Goal: Task Accomplishment & Management: Use online tool/utility

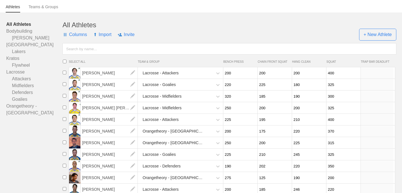
scroll to position [33, 0]
click at [44, 7] on link "Teams & Groups" at bounding box center [44, 9] width 30 height 8
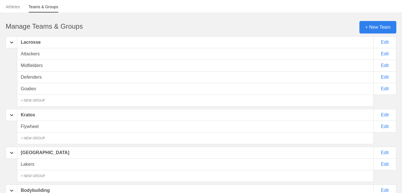
click at [370, 28] on div "+ New Team" at bounding box center [377, 27] width 37 height 12
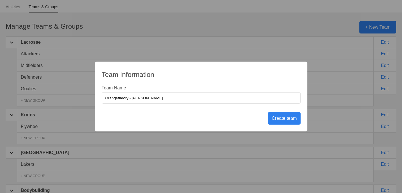
type input "Orangetheory - [PERSON_NAME]"
click at [276, 119] on div "Create team" at bounding box center [284, 118] width 32 height 12
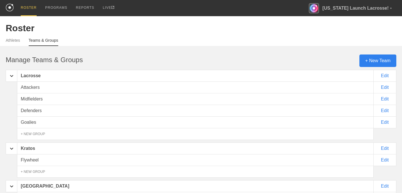
click at [369, 62] on div "+ New Team" at bounding box center [377, 60] width 37 height 12
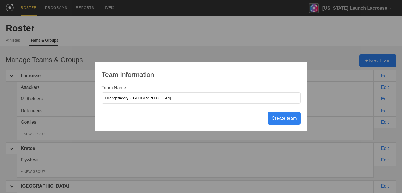
type input "Orangetheory - [GEOGRAPHIC_DATA]"
click at [287, 120] on div "Create team" at bounding box center [284, 118] width 32 height 12
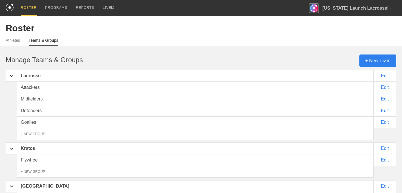
click at [375, 59] on div "+ New Team" at bounding box center [377, 60] width 37 height 12
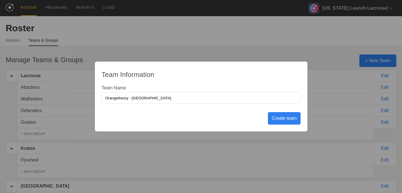
type input "Orangetheory - [GEOGRAPHIC_DATA]"
click at [290, 115] on div "Create team" at bounding box center [284, 118] width 32 height 12
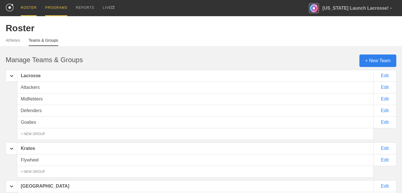
click at [55, 5] on div "PROGRAMS" at bounding box center [56, 8] width 22 height 16
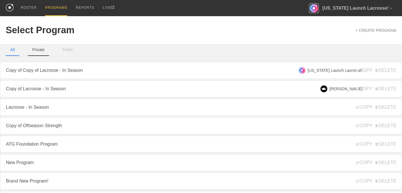
click at [44, 52] on button "Private" at bounding box center [39, 50] width 22 height 12
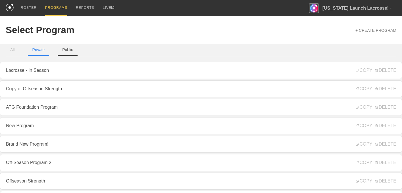
click at [70, 51] on button "Public" at bounding box center [68, 50] width 20 height 12
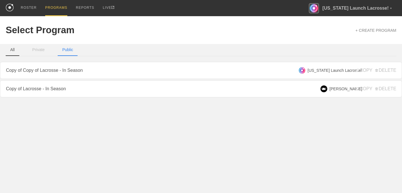
click at [16, 53] on button "All" at bounding box center [13, 50] width 14 height 12
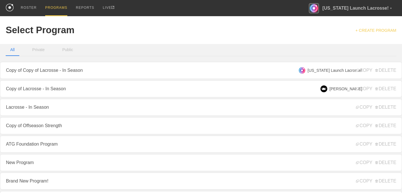
click at [360, 30] on link "+ CREATE PROGRAM" at bounding box center [375, 30] width 41 height 5
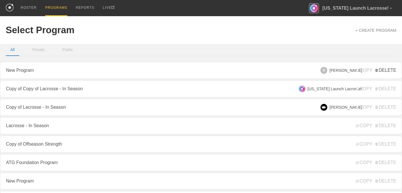
click at [391, 70] on span "DELETE" at bounding box center [385, 70] width 21 height 5
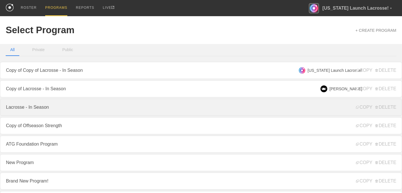
click at [46, 109] on link "Lacrosse - In Season" at bounding box center [201, 107] width 402 height 17
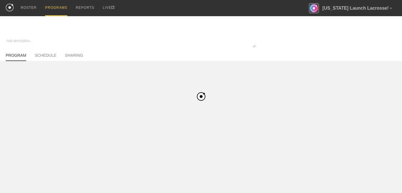
type textarea "x"
type input "Lacrosse - In Season"
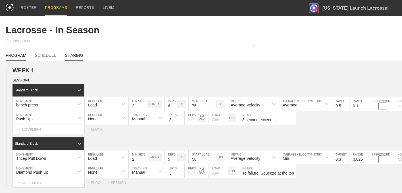
click at [71, 58] on link "SHARING" at bounding box center [74, 57] width 18 height 8
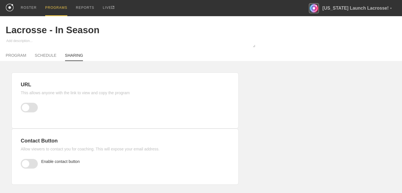
scroll to position [3, 0]
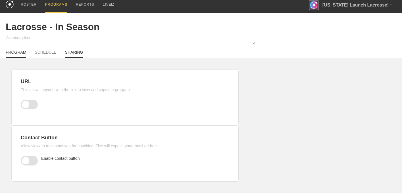
click at [14, 52] on link "PROGRAM" at bounding box center [16, 54] width 20 height 8
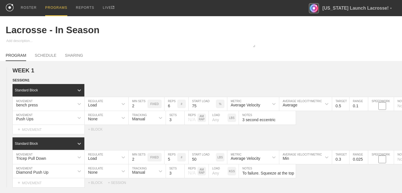
click at [56, 7] on div "PROGRAMS" at bounding box center [56, 8] width 22 height 16
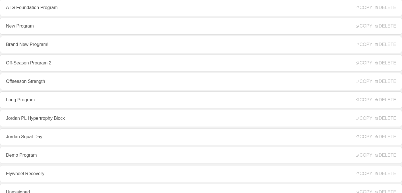
scroll to position [146, 0]
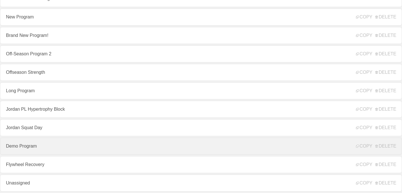
click at [27, 147] on link "Demo Program" at bounding box center [201, 146] width 402 height 17
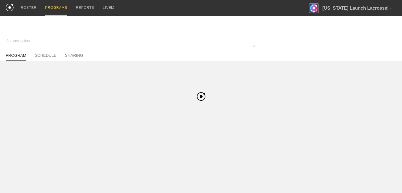
type textarea "x"
type input "Demo Program"
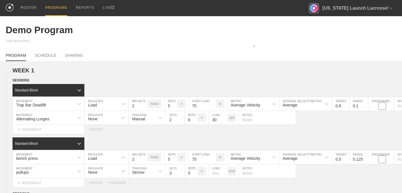
click at [53, 7] on div "PROGRAMS" at bounding box center [56, 8] width 22 height 16
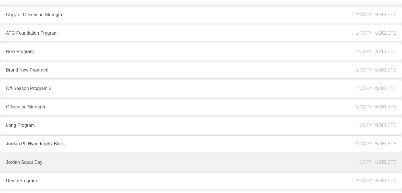
scroll to position [146, 0]
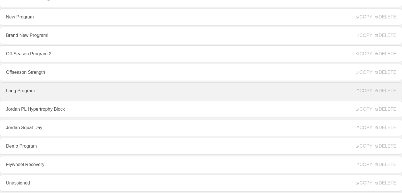
click at [28, 85] on link "Long Program" at bounding box center [201, 90] width 402 height 17
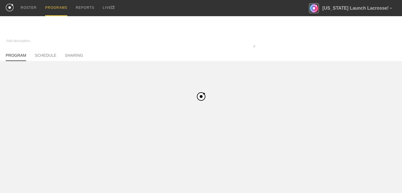
type textarea "x"
type input "Long Program"
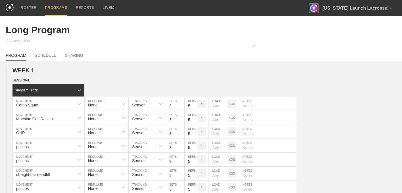
click at [53, 12] on div "PROGRAMS" at bounding box center [56, 8] width 22 height 16
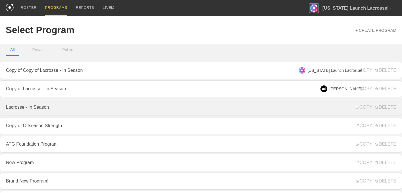
click at [35, 108] on link "Lacrosse - In Season" at bounding box center [201, 107] width 402 height 17
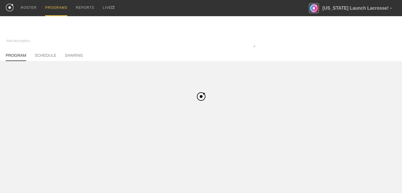
type textarea "x"
type input "Lacrosse - In Season"
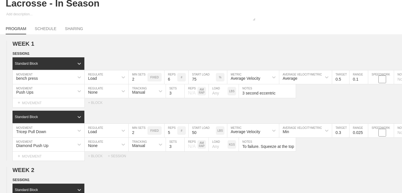
scroll to position [23, 0]
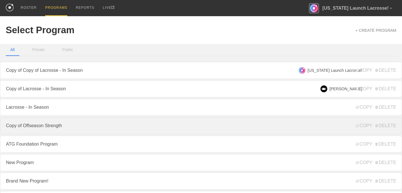
click at [255, 122] on link "Copy of Offseason Strength" at bounding box center [201, 125] width 402 height 17
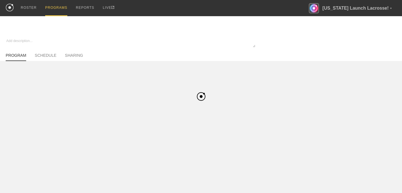
type textarea "x"
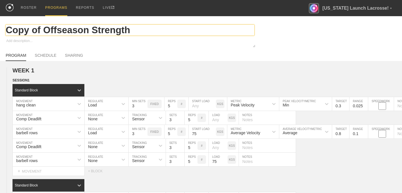
click at [46, 32] on input "Copy of Offseason Strength" at bounding box center [130, 30] width 248 height 11
drag, startPoint x: 39, startPoint y: 30, endPoint x: -2, endPoint y: 28, distance: 41.2
type input "Offseason Strength"
type textarea "x"
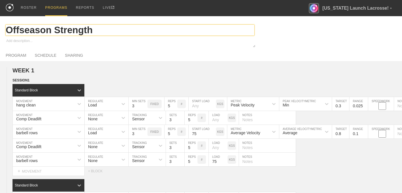
click at [99, 30] on input "Offseason Strength" at bounding box center [130, 30] width 248 height 11
type input "Offseason Strength"
type textarea "x"
type input "Offseason Strength 2"
type textarea "x"
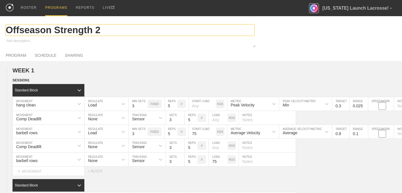
type input "Offseason Strength 2"
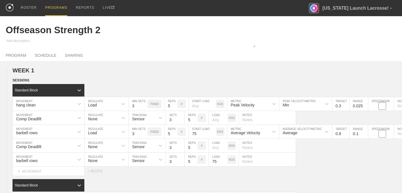
click at [302, 41] on div at bounding box center [201, 43] width 402 height 10
click at [49, 7] on div "PROGRAMS" at bounding box center [56, 8] width 22 height 16
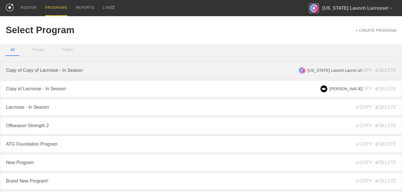
click at [60, 69] on link "Copy of Copy of Lacrosse - In Season" at bounding box center [201, 70] width 402 height 17
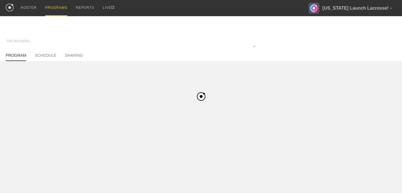
type textarea "x"
type input "Copy of Copy of Lacrosse - In Season"
type textarea "Test description"
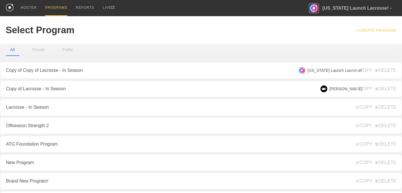
click at [366, 30] on link "+ CREATE PROGRAM" at bounding box center [375, 30] width 41 height 5
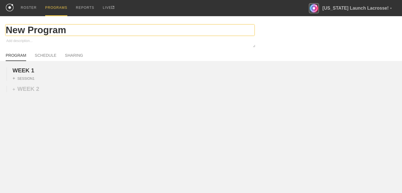
click at [41, 33] on input "New Program" at bounding box center [130, 30] width 248 height 11
type textarea "x"
type input "O"
type textarea "x"
type input "OT"
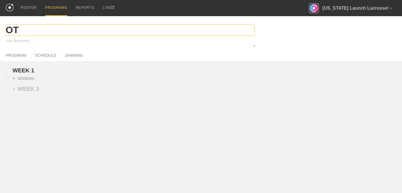
type textarea "x"
type input "OT"
type textarea "x"
type input "OT W"
type textarea "x"
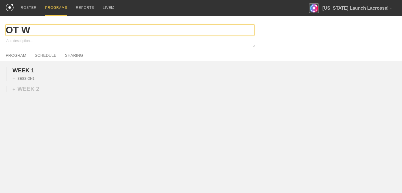
type input "OT We"
type textarea "x"
type input "OT Wee"
type textarea "x"
type input "OT We"
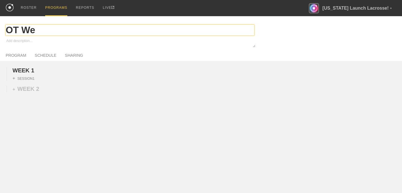
type textarea "x"
type input "OT"
type textarea "x"
type input "OT"
type textarea "x"
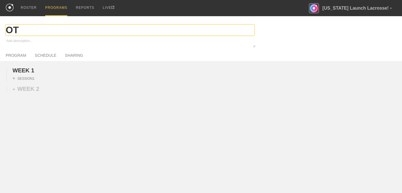
type input "O"
type textarea "x"
type input "Or"
type textarea "x"
type input "Ora"
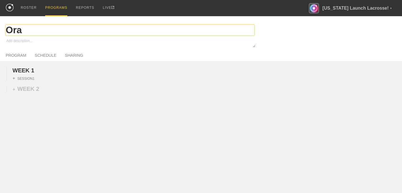
type textarea "x"
type input "Oran"
type textarea "x"
type input "Orang"
type textarea "x"
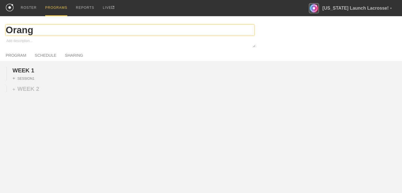
type input "Orange"
type textarea "x"
type input "Oranget"
type textarea "x"
type input "Orangeth"
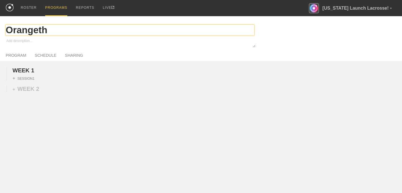
type textarea "x"
type input "Orangethe"
type textarea "x"
type input "Orangetheo"
type textarea "x"
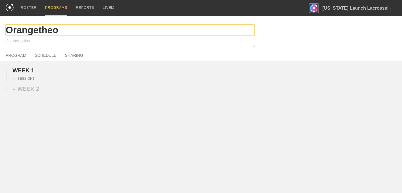
type input "Orangetheor"
type textarea "x"
type input "Orangetheory"
type textarea "x"
type input "Orangetheor"
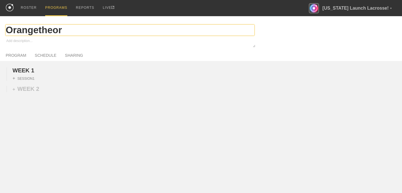
type textarea "x"
type input "Orangetheo"
type textarea "x"
type input "Orangethe"
type textarea "x"
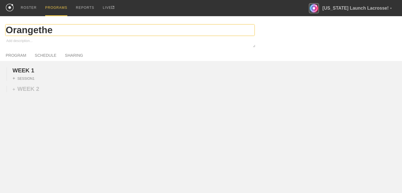
type input "Orangeth"
type textarea "x"
type input "Oranget"
type textarea "x"
type input "Orange"
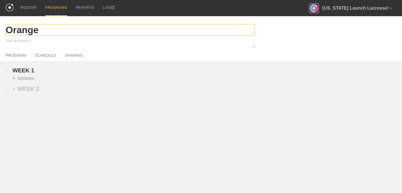
type textarea "x"
type input "OrangeT"
type textarea "x"
type input "OrangeTh"
type textarea "x"
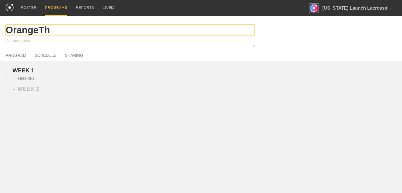
type input "OrangeThe"
type textarea "x"
type input "OrangeTheo"
type textarea "x"
type input "OrangeTheor"
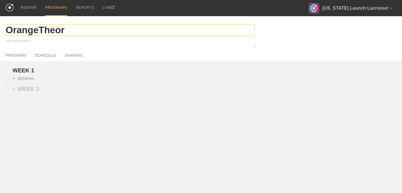
type textarea "x"
type input "OrangeTheory"
type textarea "x"
type input "OrangeTheory"
type textarea "x"
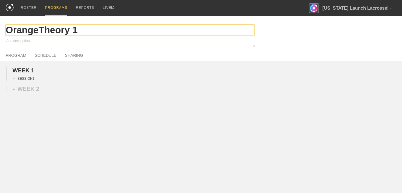
type input "OrangeTheory 1"
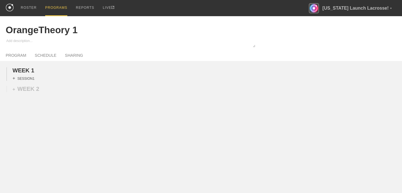
click at [22, 77] on div "+ SESSION 1" at bounding box center [23, 78] width 22 height 5
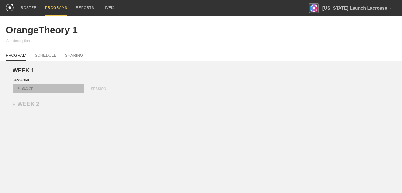
click at [31, 87] on div "+ BLOCK" at bounding box center [48, 88] width 72 height 9
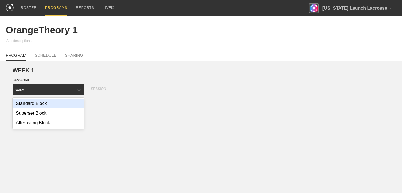
click at [43, 101] on div "Standard Block" at bounding box center [48, 104] width 72 height 10
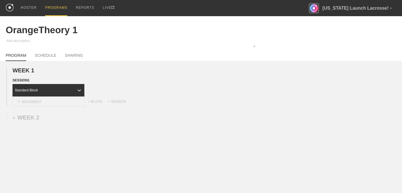
click at [38, 101] on div "+ MOVEMENT" at bounding box center [48, 101] width 72 height 9
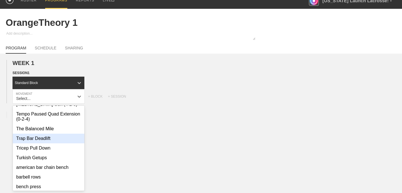
scroll to position [202, 0]
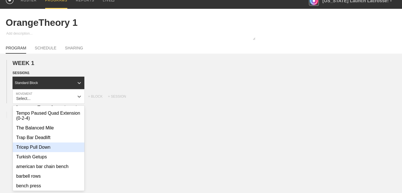
click at [53, 144] on div "Tricep Pull Down" at bounding box center [49, 147] width 72 height 10
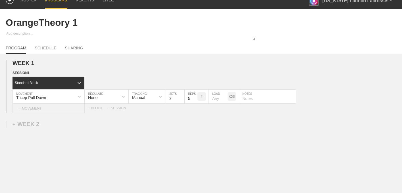
click at [33, 108] on div "+ MOVEMENT" at bounding box center [48, 108] width 72 height 9
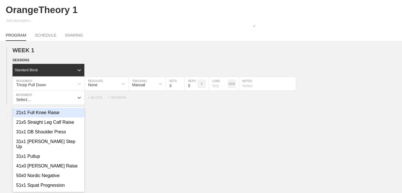
scroll to position [21, 0]
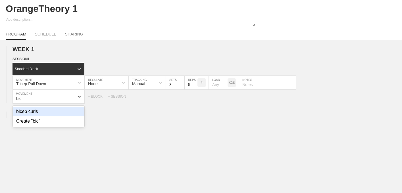
type input "bic"
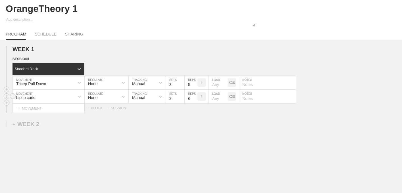
click at [194, 97] on input "6" at bounding box center [190, 97] width 13 height 14
click at [194, 97] on input "7" at bounding box center [190, 97] width 13 height 14
type input "8"
click at [194, 97] on input "8" at bounding box center [190, 97] width 13 height 14
click at [194, 83] on input "6" at bounding box center [190, 83] width 13 height 14
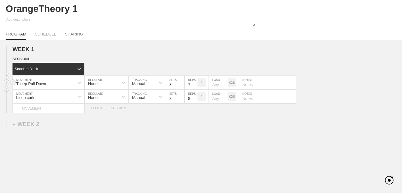
type input "7"
click at [194, 83] on input "7" at bounding box center [190, 83] width 13 height 14
click at [93, 84] on div "None" at bounding box center [92, 83] width 9 height 5
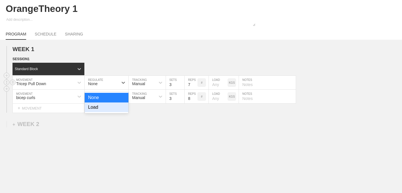
click at [107, 109] on div "Load" at bounding box center [107, 107] width 44 height 10
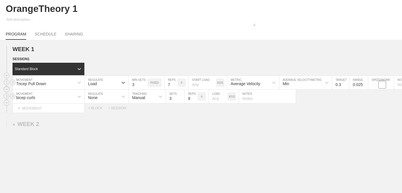
click at [104, 97] on div "None" at bounding box center [101, 97] width 33 height 10
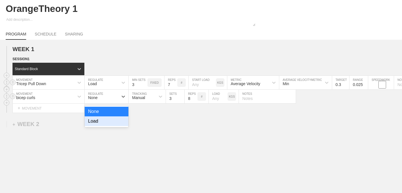
click at [104, 123] on div "Load" at bounding box center [107, 121] width 44 height 10
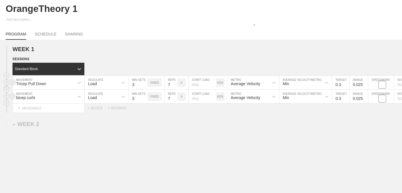
click at [175, 99] on input "7" at bounding box center [170, 97] width 13 height 14
click at [176, 97] on input "8" at bounding box center [170, 97] width 13 height 14
click at [176, 97] on input "9" at bounding box center [170, 97] width 13 height 14
type input "10"
click at [176, 97] on input "10" at bounding box center [170, 97] width 13 height 14
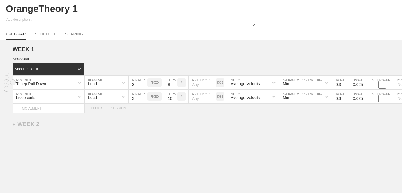
click at [175, 83] on input "8" at bounding box center [170, 83] width 13 height 14
click at [175, 83] on input "9" at bounding box center [170, 83] width 13 height 14
type input "10"
click at [175, 83] on input "10" at bounding box center [170, 83] width 13 height 14
click at [208, 86] on input "number" at bounding box center [201, 83] width 27 height 14
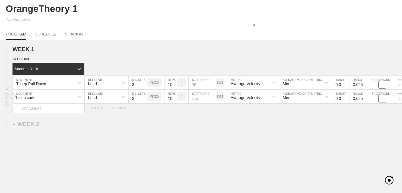
click at [204, 99] on input "number" at bounding box center [201, 97] width 27 height 14
click at [199, 85] on input "15" at bounding box center [201, 83] width 27 height 14
type input "20"
click at [199, 99] on input "number" at bounding box center [201, 97] width 27 height 14
type input "15"
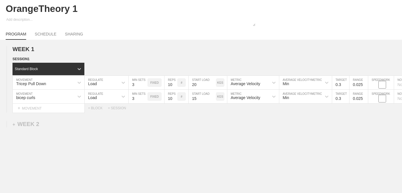
click at [250, 117] on div "WEEK 1 DUPLICATE DELETE SESSION 1 Standard Block DUPLICATE INSERT MOVEMENT AFTE…" at bounding box center [201, 126] width 402 height 173
click at [319, 83] on div "Min" at bounding box center [300, 83] width 42 height 10
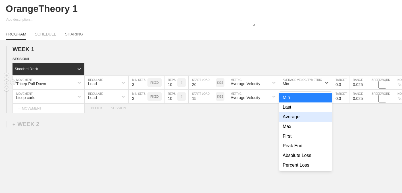
click at [306, 117] on div "Average" at bounding box center [305, 117] width 53 height 10
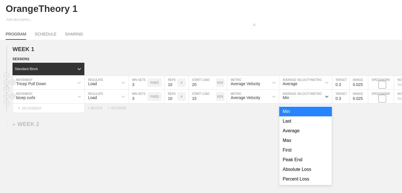
click at [306, 97] on div "Min" at bounding box center [300, 97] width 42 height 10
click at [297, 132] on div "Average" at bounding box center [305, 131] width 53 height 10
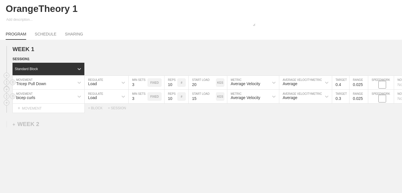
click at [346, 83] on input "0.4" at bounding box center [340, 83] width 17 height 14
type input "0.5"
click at [346, 83] on input "0.5" at bounding box center [340, 83] width 17 height 14
click at [346, 98] on input "0.4" at bounding box center [340, 97] width 17 height 14
type input "0.5"
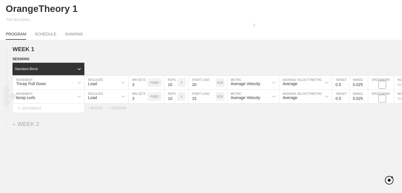
click at [346, 98] on input "0.5" at bounding box center [340, 97] width 17 height 14
click at [364, 97] on input "0.825" at bounding box center [358, 97] width 18 height 14
click at [365, 99] on input "0.725" at bounding box center [358, 97] width 18 height 14
click at [365, 99] on input "0.625" at bounding box center [358, 97] width 18 height 14
click at [365, 99] on input "0.525" at bounding box center [358, 97] width 18 height 14
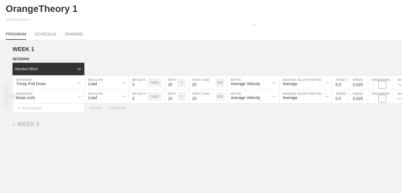
click at [365, 99] on input "0.425" at bounding box center [358, 97] width 18 height 14
click at [365, 99] on input "0.325" at bounding box center [358, 97] width 18 height 14
click at [365, 99] on input "0.225" at bounding box center [358, 97] width 18 height 14
type input "0.125"
click at [365, 99] on input "0.125" at bounding box center [358, 97] width 18 height 14
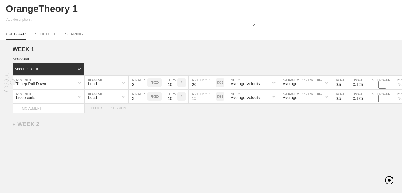
type input "0.125"
click at [364, 84] on input "0.125" at bounding box center [358, 83] width 18 height 14
click at [98, 108] on div "+ BLOCK" at bounding box center [98, 108] width 20 height 4
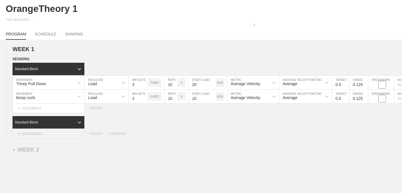
click at [47, 134] on div "+ MOVEMENT" at bounding box center [48, 133] width 72 height 9
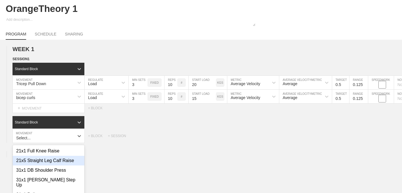
scroll to position [61, 0]
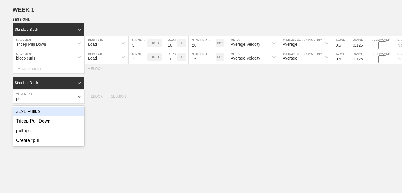
type input "pull"
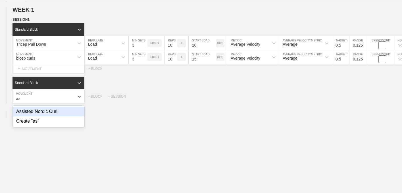
type input "ass"
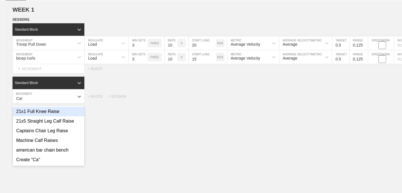
type input "Cabl"
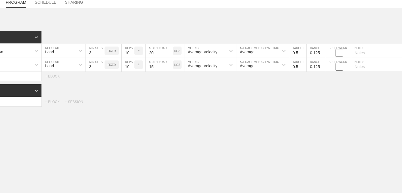
scroll to position [0, 49]
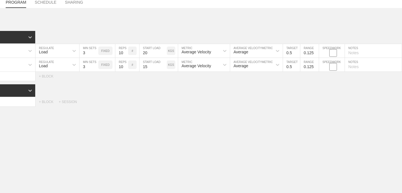
click at [353, 52] on input "text" at bounding box center [373, 51] width 57 height 14
type input "Eccentric - 3 seconds"
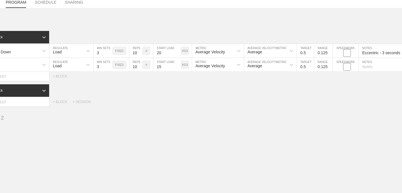
scroll to position [0, 40]
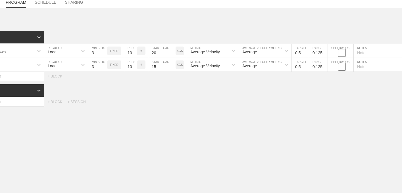
click at [372, 66] on input "text" at bounding box center [381, 65] width 57 height 14
paste input "Eccentric - 3 seconds"
type input "Eccentric - 3 seconds"
click at [371, 54] on input "text" at bounding box center [381, 51] width 57 height 14
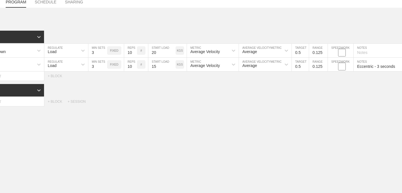
paste input "Eccentric - 3 seconds"
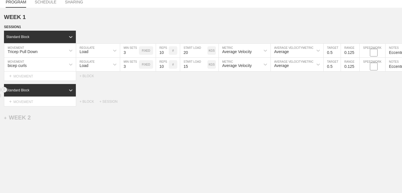
type input "Eccentric - 3 seconds"
click at [345, 95] on div "Standard Block" at bounding box center [199, 90] width 389 height 12
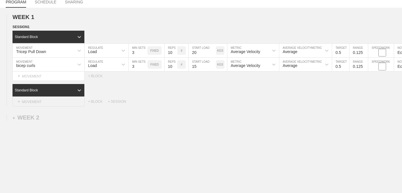
click at [43, 102] on div "+ MOVEMENT" at bounding box center [48, 101] width 72 height 9
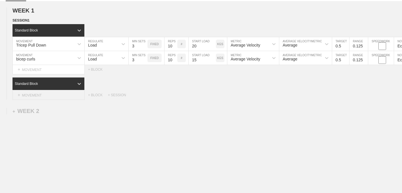
scroll to position [61, 0]
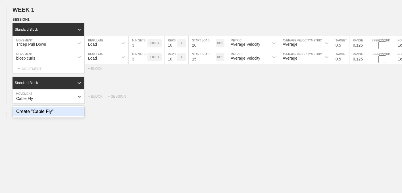
type input "Cable Fly"
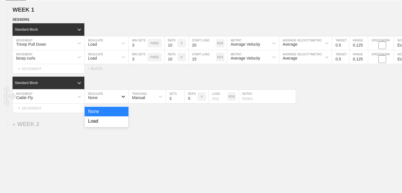
click at [118, 100] on div at bounding box center [123, 96] width 10 height 10
click at [110, 122] on div "Load" at bounding box center [107, 121] width 44 height 10
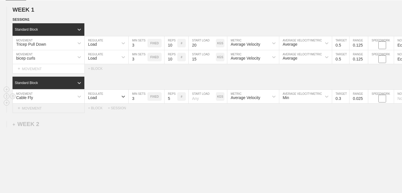
click at [54, 109] on div "+ MOVEMENT" at bounding box center [48, 108] width 72 height 9
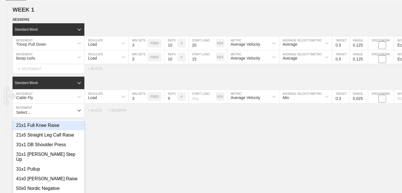
scroll to position [75, 0]
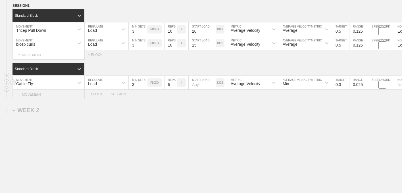
click at [35, 94] on div "+ MOVEMENT" at bounding box center [48, 94] width 72 height 9
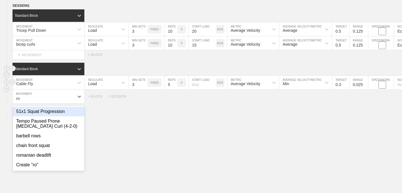
type input "row"
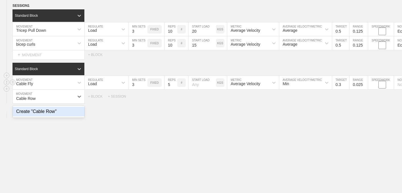
click at [43, 111] on div "Create "Cable Row"" at bounding box center [49, 112] width 72 height 10
type input "Cable Row"
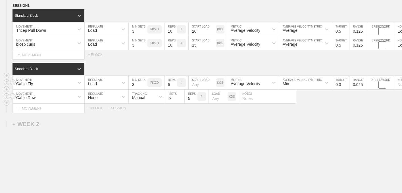
click at [111, 96] on div "None" at bounding box center [101, 97] width 33 height 10
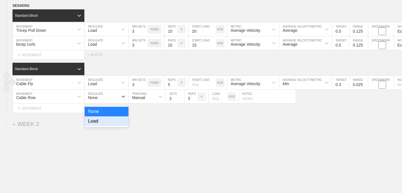
click at [104, 123] on div "Load" at bounding box center [107, 121] width 44 height 10
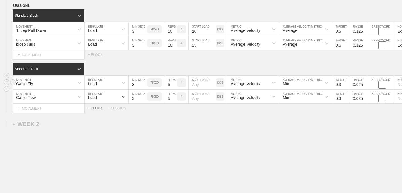
click at [96, 108] on div "+ BLOCK" at bounding box center [98, 108] width 20 height 4
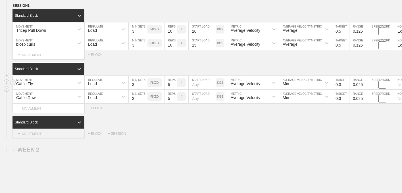
click at [48, 136] on div "+ MOVEMENT" at bounding box center [48, 133] width 72 height 9
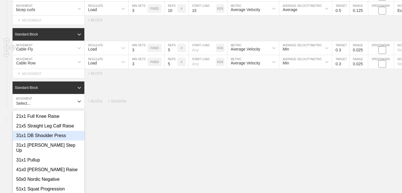
scroll to position [114, 0]
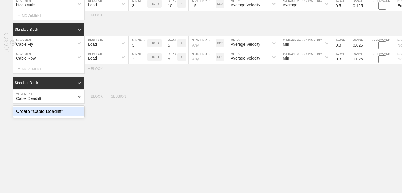
click at [52, 112] on div "Create "Cable Deadlift"" at bounding box center [49, 112] width 72 height 10
type input "Cable Deadlift"
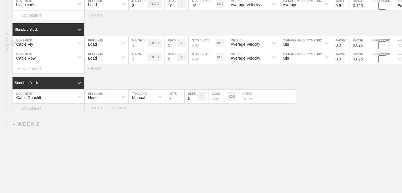
click at [48, 107] on div "+ MOVEMENT" at bounding box center [48, 108] width 72 height 9
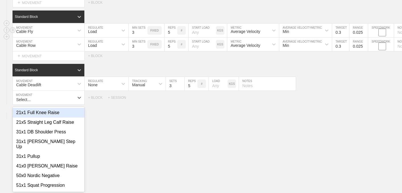
scroll to position [128, 0]
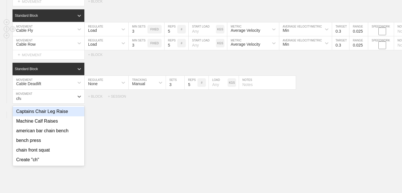
type input "chai"
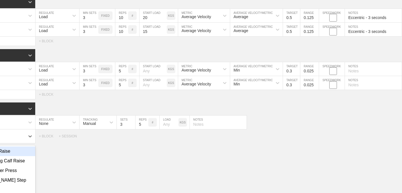
scroll to position [0, 0]
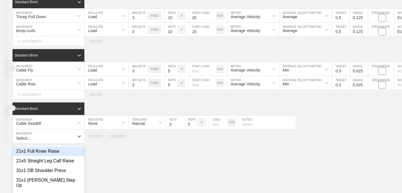
type textarea "x"
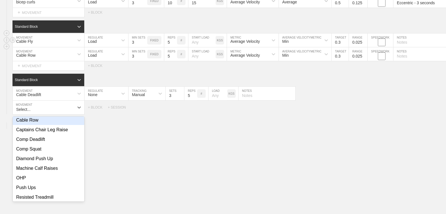
scroll to position [127, 0]
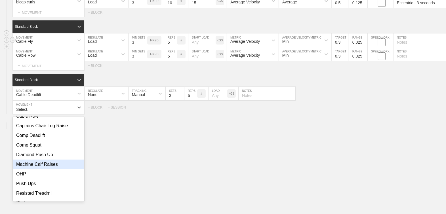
click at [57, 160] on div "Machine Calf Raises" at bounding box center [49, 165] width 72 height 10
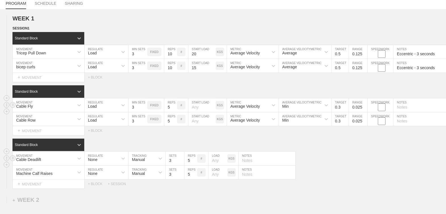
scroll to position [52, 0]
click at [175, 105] on input "6" at bounding box center [170, 105] width 13 height 14
click at [175, 105] on input "7" at bounding box center [170, 105] width 13 height 14
click at [175, 105] on input "8" at bounding box center [170, 105] width 13 height 14
click at [175, 105] on input "9" at bounding box center [170, 105] width 13 height 14
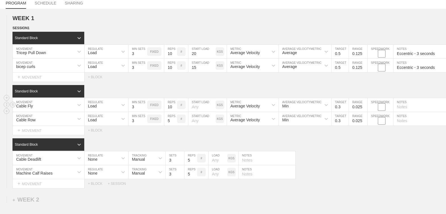
type input "10"
click at [175, 105] on input "10" at bounding box center [170, 105] width 13 height 14
click at [175, 120] on input "6" at bounding box center [170, 119] width 13 height 14
click at [175, 120] on input "7" at bounding box center [170, 119] width 13 height 14
click at [175, 120] on input "8" at bounding box center [170, 119] width 13 height 14
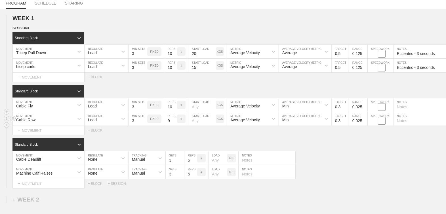
click at [175, 120] on input "9" at bounding box center [170, 119] width 13 height 14
type input "10"
click at [175, 120] on input "10" at bounding box center [170, 119] width 13 height 14
type input "2"
click at [144, 55] on input "2" at bounding box center [138, 52] width 19 height 14
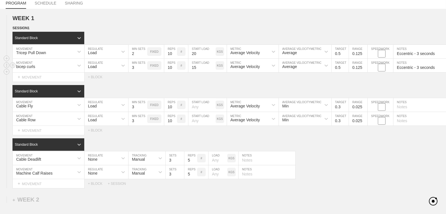
click at [145, 70] on input "3" at bounding box center [138, 66] width 19 height 14
type input "2"
click at [145, 68] on input "2" at bounding box center [138, 66] width 19 height 14
type input "2"
click at [145, 108] on input "2" at bounding box center [138, 105] width 19 height 14
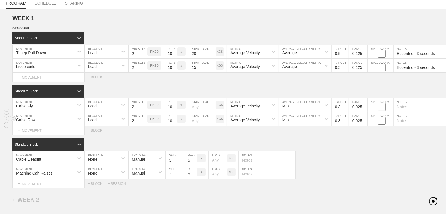
type input "2"
click at [145, 121] on input "2" at bounding box center [138, 119] width 19 height 14
click at [202, 108] on input "number" at bounding box center [201, 105] width 27 height 14
type input "25"
click at [196, 121] on input "number" at bounding box center [201, 119] width 27 height 14
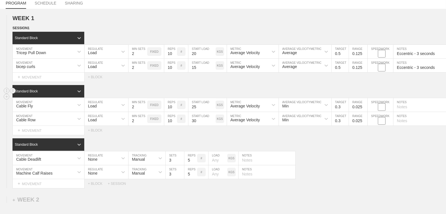
type input "30"
click at [257, 86] on div "Standard Block" at bounding box center [229, 91] width 434 height 12
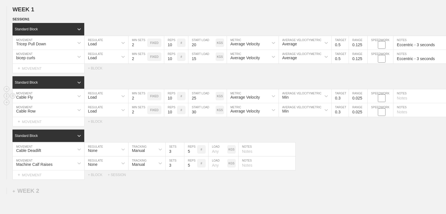
scroll to position [63, 0]
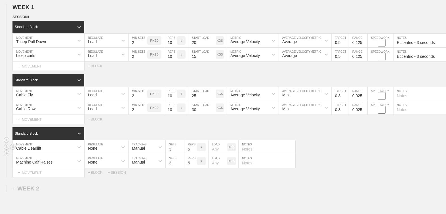
click at [217, 151] on input "number" at bounding box center [218, 147] width 19 height 14
type input "50"
click at [216, 163] on input "number" at bounding box center [218, 161] width 19 height 14
type input "40"
click at [114, 150] on div "None" at bounding box center [101, 147] width 33 height 10
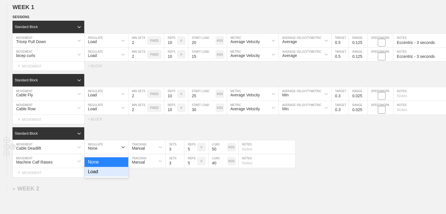
click at [109, 171] on div "Load" at bounding box center [107, 172] width 44 height 10
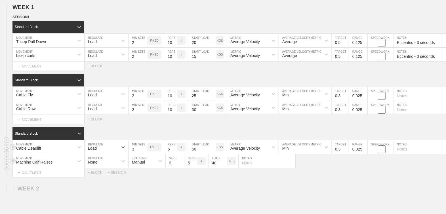
click at [111, 162] on div "None" at bounding box center [101, 161] width 33 height 10
click at [107, 186] on div "Load" at bounding box center [107, 186] width 44 height 10
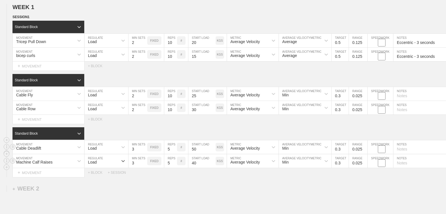
scroll to position [0, 0]
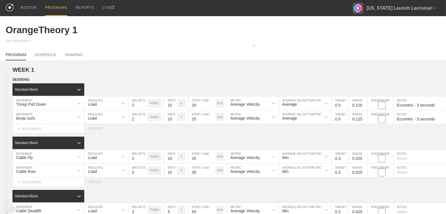
click at [61, 13] on div "PROGRAMS" at bounding box center [56, 8] width 22 height 16
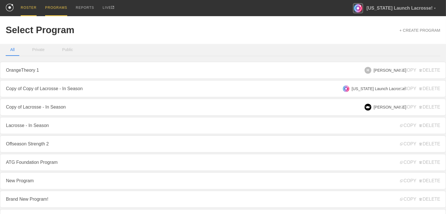
drag, startPoint x: 18, startPoint y: 7, endPoint x: 25, endPoint y: 7, distance: 6.2
click at [19, 7] on link "ROSTER" at bounding box center [28, 8] width 24 height 16
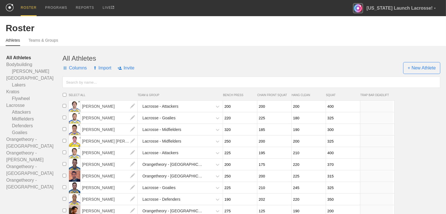
click at [378, 95] on span "TRAP BAR DEADLIFT" at bounding box center [376, 95] width 32 height 3
click at [349, 111] on input "400" at bounding box center [342, 106] width 33 height 11
click at [55, 11] on div "PROGRAMS" at bounding box center [56, 8] width 22 height 16
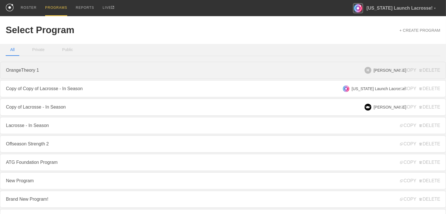
click at [62, 74] on link "OrangeTheory 1" at bounding box center [223, 70] width 446 height 17
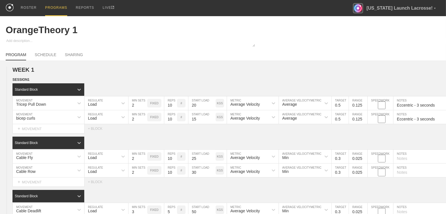
type textarea "x"
click at [39, 127] on div "+ MOVEMENT" at bounding box center [48, 128] width 72 height 9
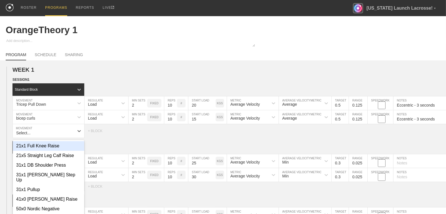
scroll to position [13, 0]
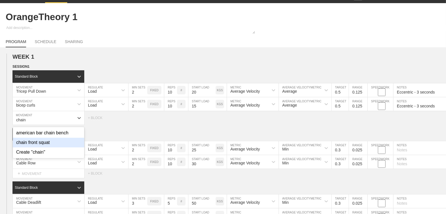
type input "chain"
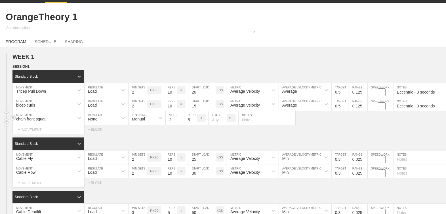
click at [182, 121] on input "2" at bounding box center [175, 118] width 18 height 14
type input "1"
click at [182, 121] on input "1" at bounding box center [175, 118] width 18 height 14
drag, startPoint x: 13, startPoint y: 117, endPoint x: 13, endPoint y: 84, distance: 33.8
click at [13, 84] on div "Standard Block DUPLICATE INSERT MOVEMENT AFTER DELETE Tricep Pull Down MOVEMENT…" at bounding box center [223, 102] width 446 height 64
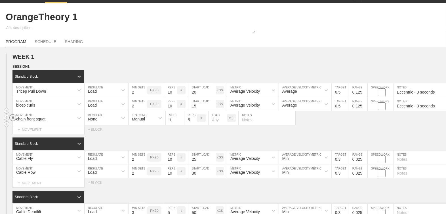
drag, startPoint x: 12, startPoint y: 119, endPoint x: 13, endPoint y: 115, distance: 4.0
click at [13, 115] on circle at bounding box center [13, 117] width 7 height 7
click at [5, 111] on circle at bounding box center [6, 111] width 7 height 7
click at [7, 111] on circle at bounding box center [6, 111] width 7 height 7
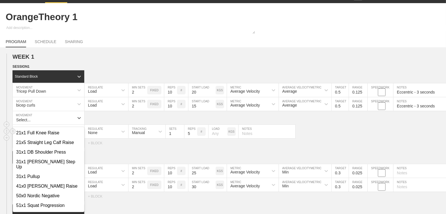
drag, startPoint x: 111, startPoint y: 119, endPoint x: 112, endPoint y: 124, distance: 5.0
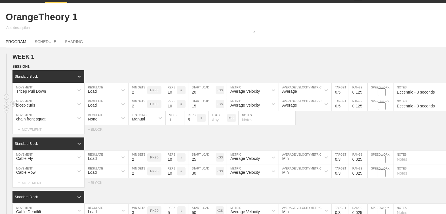
drag, startPoint x: 12, startPoint y: 117, endPoint x: 15, endPoint y: 109, distance: 8.4
click at [15, 109] on div "Standard Block DUPLICATE INSERT MOVEMENT AFTER DELETE Tricep Pull Down MOVEMENT…" at bounding box center [223, 102] width 446 height 64
click at [15, 109] on div at bounding box center [10, 104] width 12 height 14
drag, startPoint x: 14, startPoint y: 119, endPoint x: 12, endPoint y: 86, distance: 33.0
click at [12, 86] on div "Standard Block DUPLICATE INSERT MOVEMENT AFTER DELETE Tricep Pull Down MOVEMENT…" at bounding box center [223, 102] width 446 height 64
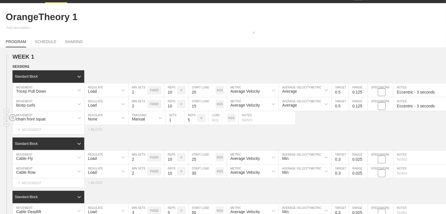
click at [14, 117] on circle at bounding box center [13, 117] width 7 height 7
click at [13, 118] on circle at bounding box center [13, 117] width 7 height 7
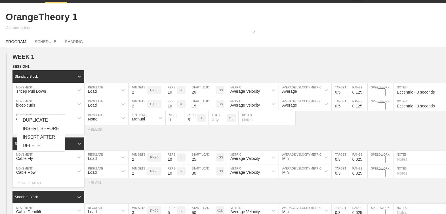
click at [30, 129] on div "INSERT BEFORE" at bounding box center [41, 129] width 48 height 9
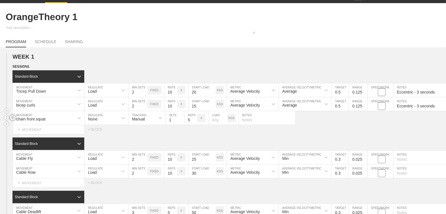
click at [13, 119] on circle at bounding box center [13, 117] width 7 height 7
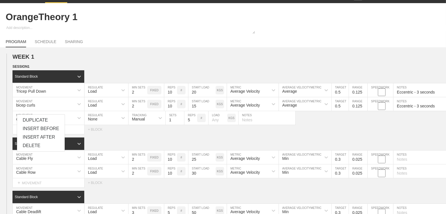
click at [128, 134] on div "SESSION 1 Standard Block DUPLICATE INSERT MOVEMENT AFTER DELETE Tricep Pull Dow…" at bounding box center [223, 152] width 446 height 177
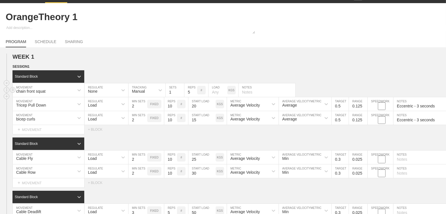
click at [259, 93] on input "text" at bounding box center [267, 90] width 57 height 14
type input "Warm up set"
click at [278, 70] on div "SESSION 1" at bounding box center [229, 67] width 434 height 7
